Goal: Information Seeking & Learning: Check status

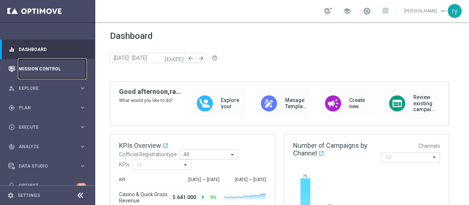
click at [62, 63] on link "Mission Control" at bounding box center [52, 68] width 67 height 19
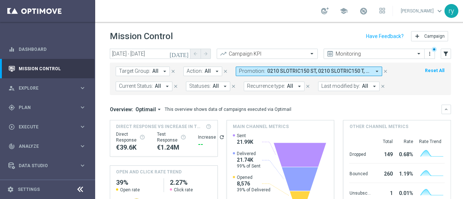
click at [374, 72] on icon "arrow_drop_down" at bounding box center [377, 71] width 7 height 7
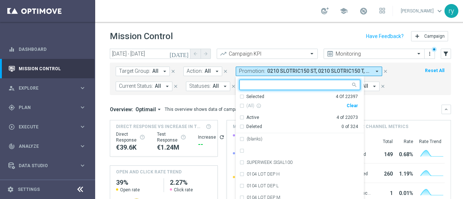
click at [0, 0] on div "Clear" at bounding box center [0, 0] width 0 height 0
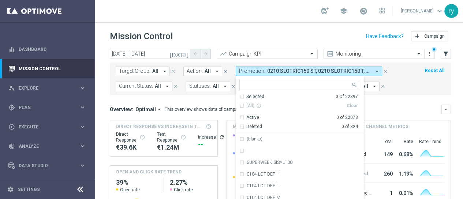
click at [266, 84] on input "text" at bounding box center [297, 85] width 107 height 6
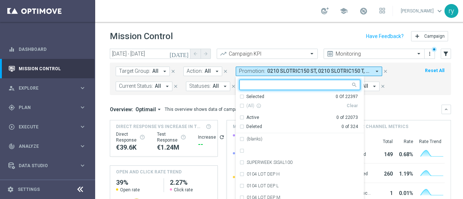
paste input "0210 CASINOCB150"
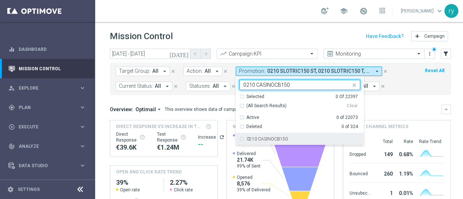
click at [276, 138] on label "0210 CASINOCB150" at bounding box center [267, 139] width 41 height 4
type input "0210 CASINOCB150"
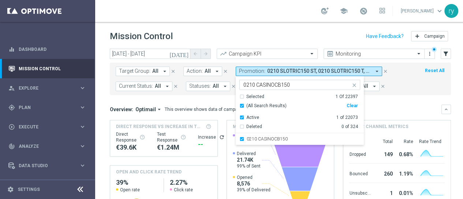
click at [375, 95] on mini-dashboard "Overview: Optimail arrow_drop_down This overview shows data of campaigns execut…" at bounding box center [280, 162] width 341 height 135
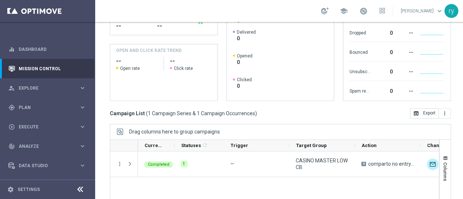
scroll to position [147, 0]
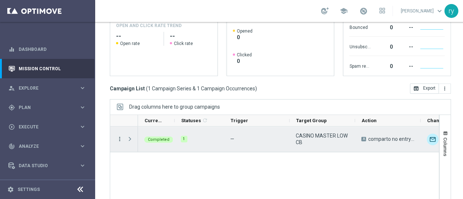
click at [120, 141] on icon "more_vert" at bounding box center [119, 139] width 7 height 7
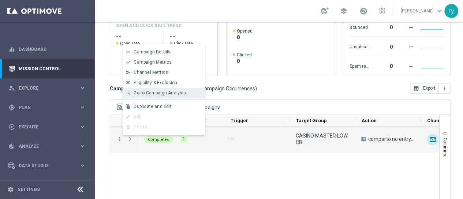
click at [149, 96] on span "Go to Campaign Analysis" at bounding box center [160, 92] width 52 height 5
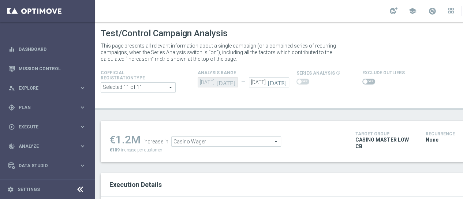
click at [116, 159] on div "€1.2M increase in Casino Wager Casino Wager arrow_drop_down search €109 increas…" at bounding box center [315, 141] width 429 height 41
click at [116, 158] on div "€1.2M increase in Casino Wager Casino Wager arrow_drop_down search €109 increas…" at bounding box center [315, 141] width 429 height 41
